Goal: Information Seeking & Learning: Learn about a topic

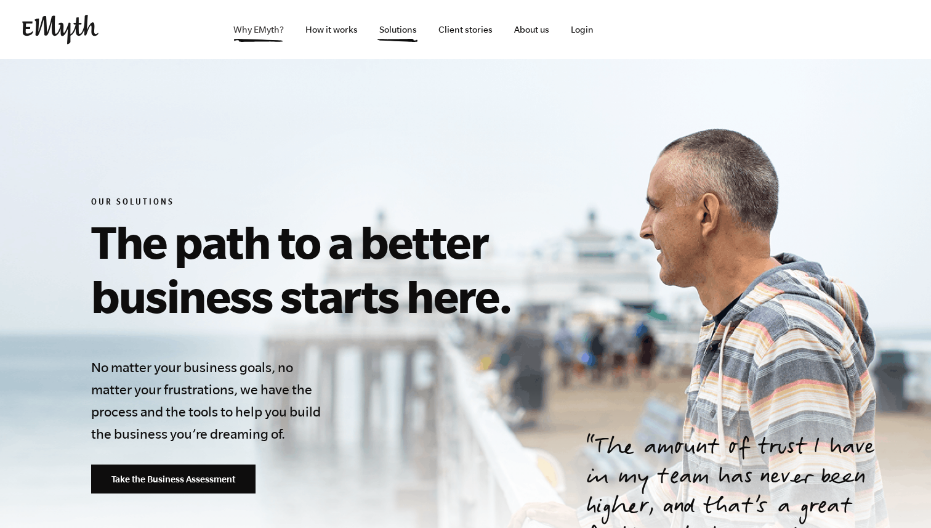
click at [256, 23] on link "Why EMyth?" at bounding box center [259, 29] width 70 height 59
click at [402, 35] on link "Solutions" at bounding box center [397, 29] width 57 height 59
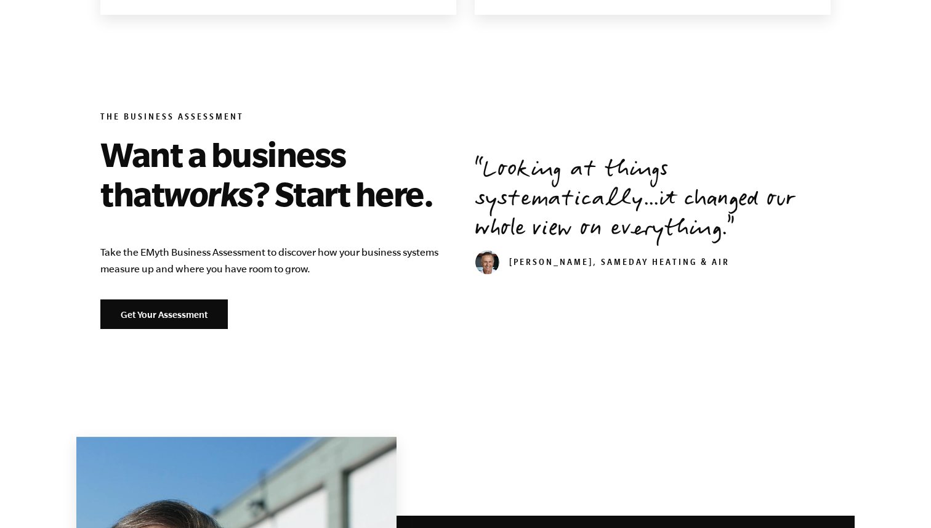
scroll to position [1494, 0]
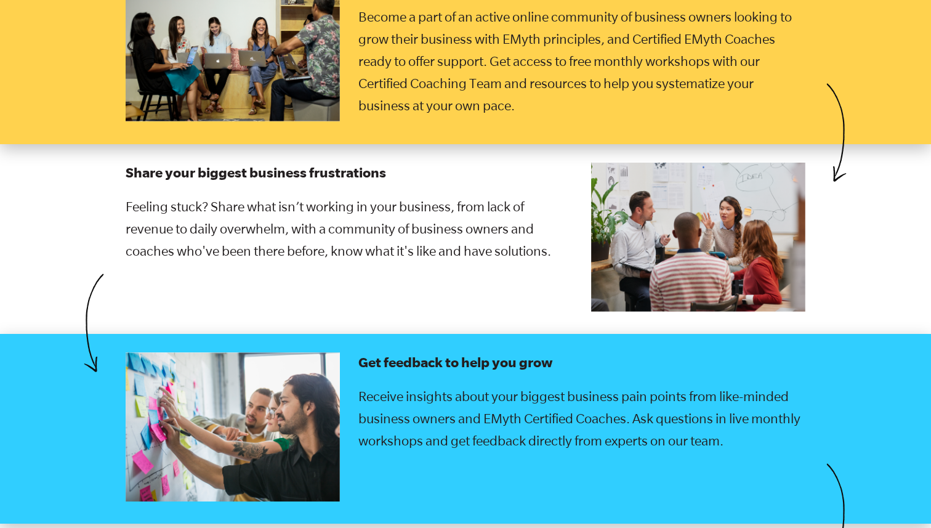
scroll to position [2061, 0]
